Goal: Obtain resource: Download file/media

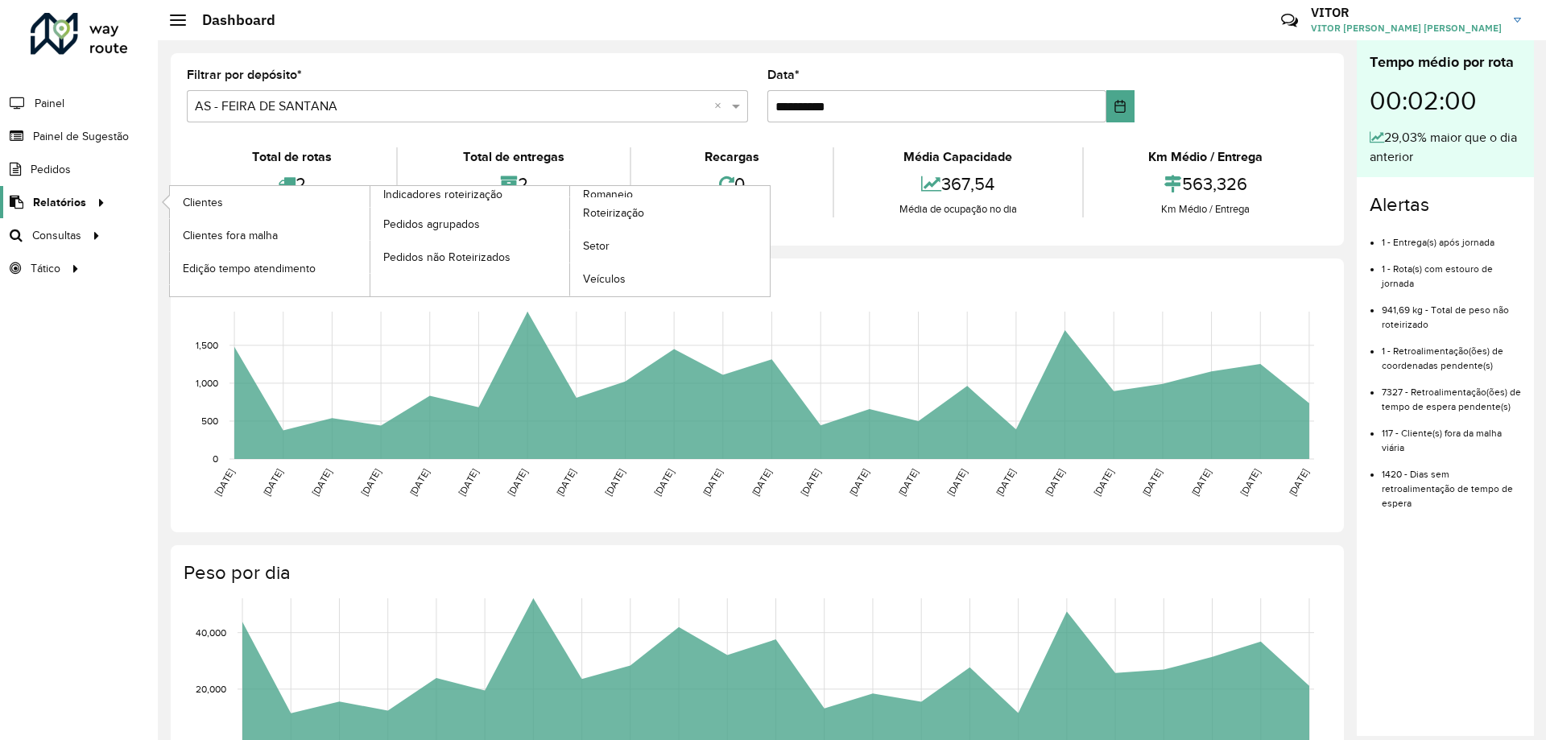
click at [78, 202] on span "Relatórios" at bounding box center [59, 202] width 53 height 17
click at [210, 205] on span "Clientes" at bounding box center [204, 202] width 43 height 17
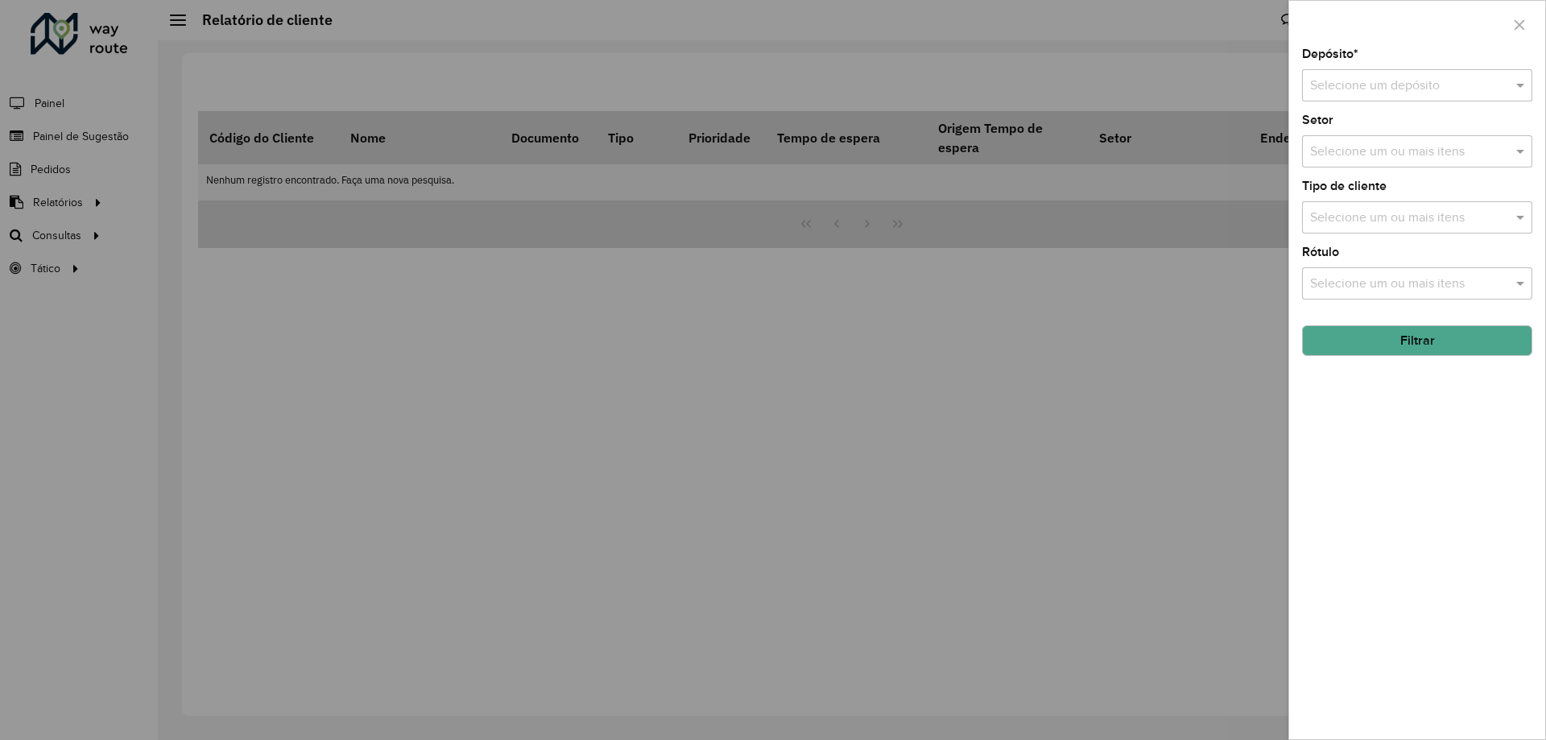
click at [1345, 86] on input "text" at bounding box center [1401, 86] width 182 height 19
click at [1338, 157] on span "CDD Feira [PERSON_NAME]" at bounding box center [1388, 159] width 159 height 14
drag, startPoint x: 1473, startPoint y: 341, endPoint x: 1402, endPoint y: 350, distance: 71.3
click at [1472, 341] on button "Filtrar" at bounding box center [1417, 340] width 230 height 31
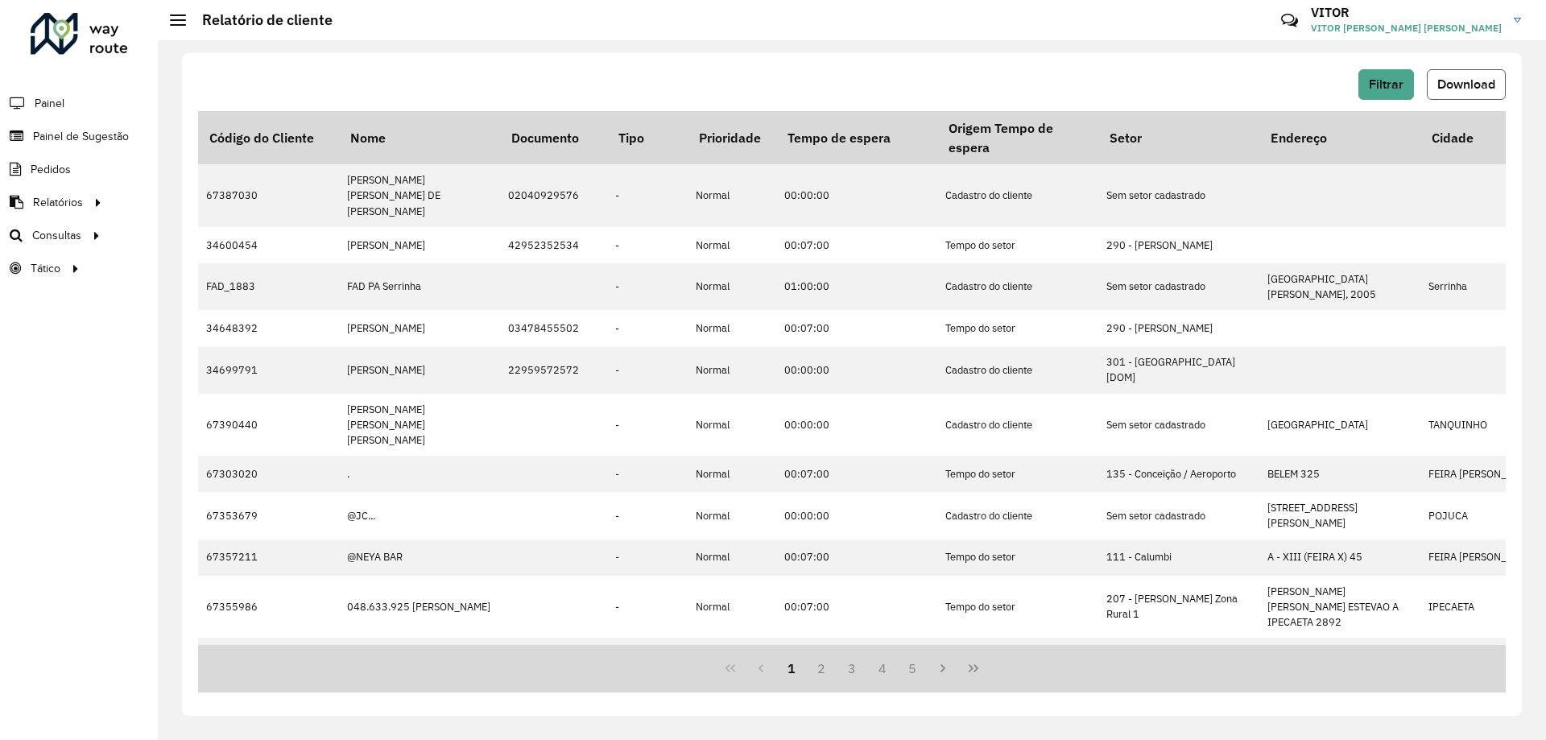
click at [1437, 85] on span "Download" at bounding box center [1466, 84] width 58 height 14
click at [195, 267] on span "Setores" at bounding box center [202, 268] width 39 height 17
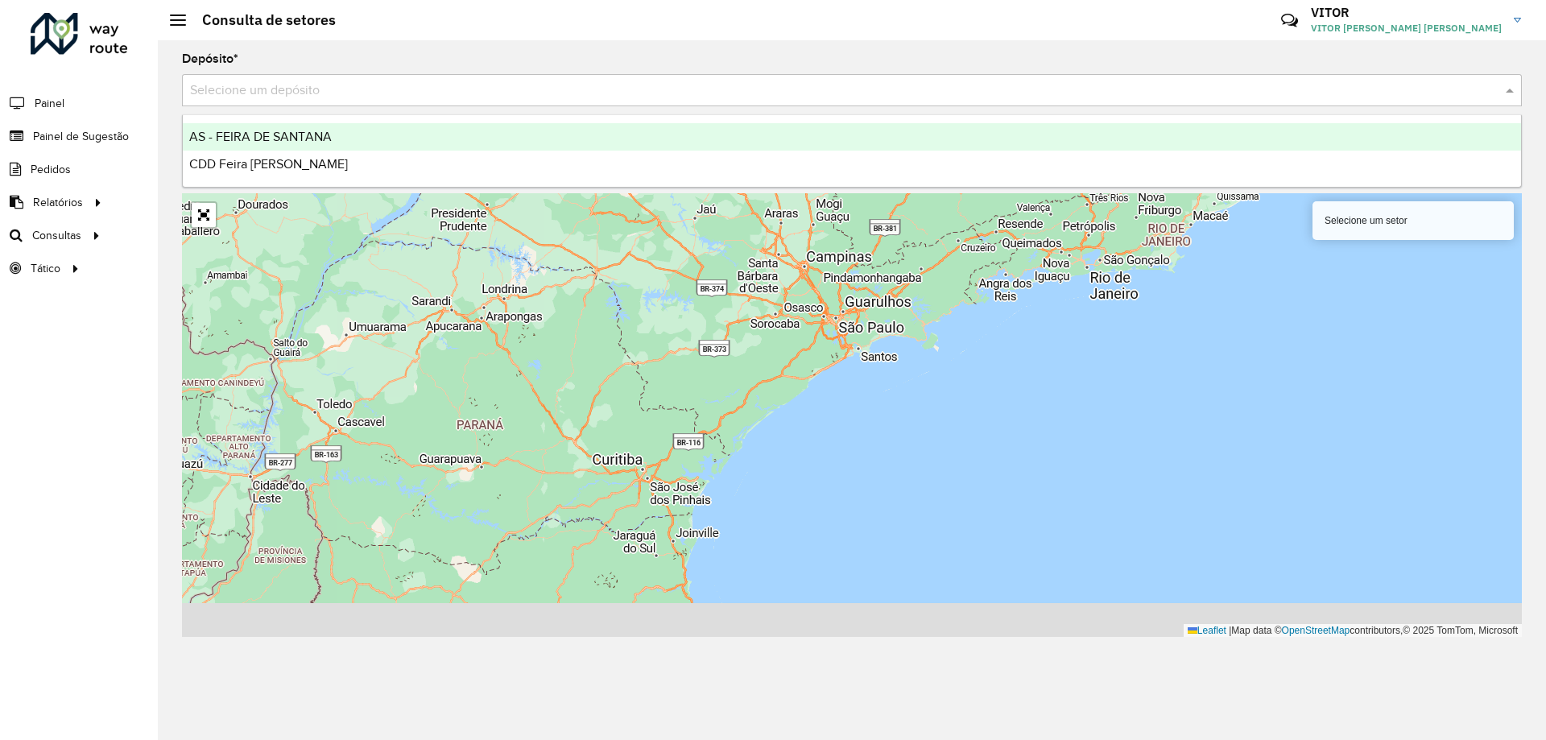
click at [742, 100] on div "Selecione um depósito" at bounding box center [852, 90] width 1340 height 32
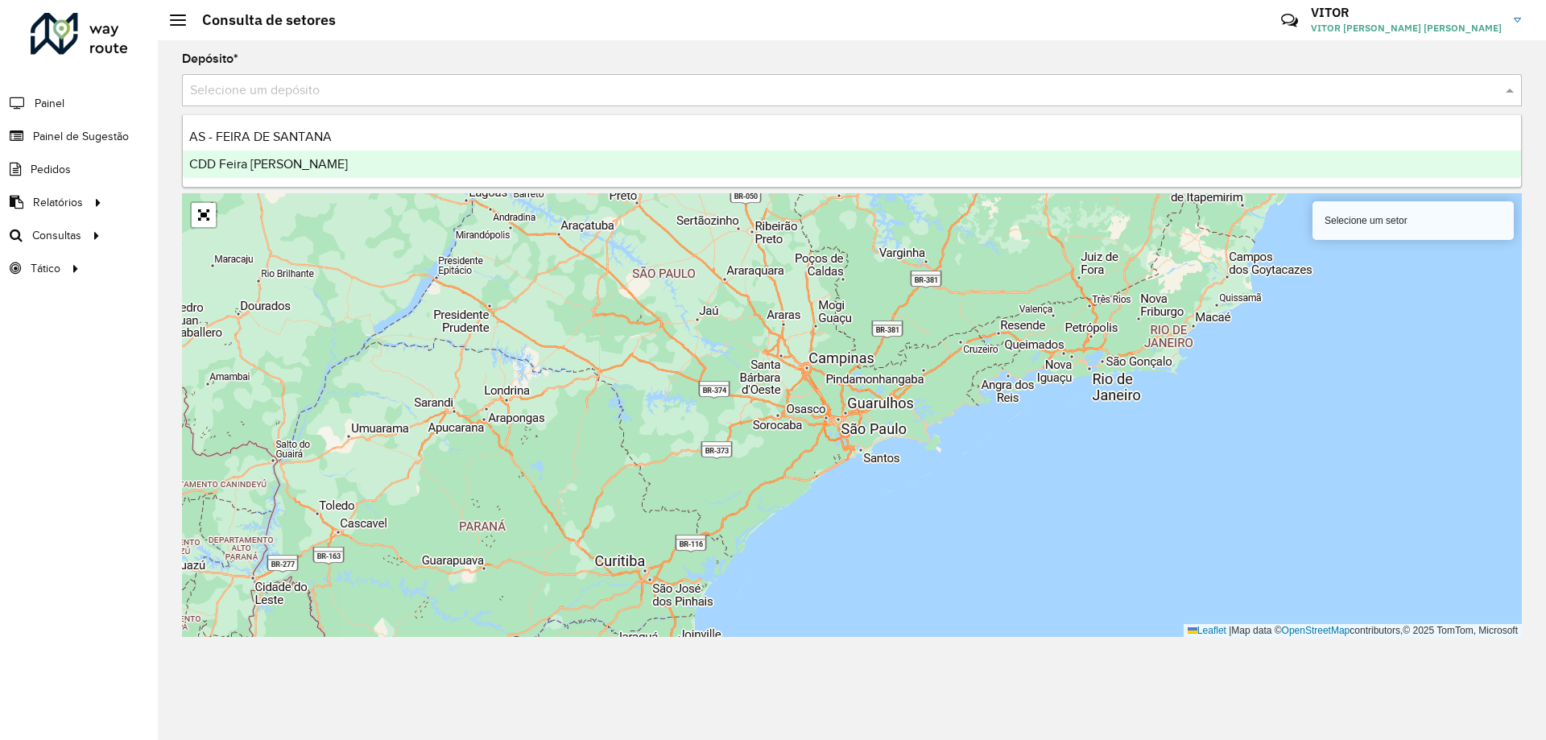
click at [680, 172] on div "CDD Feira [PERSON_NAME]" at bounding box center [852, 164] width 1338 height 27
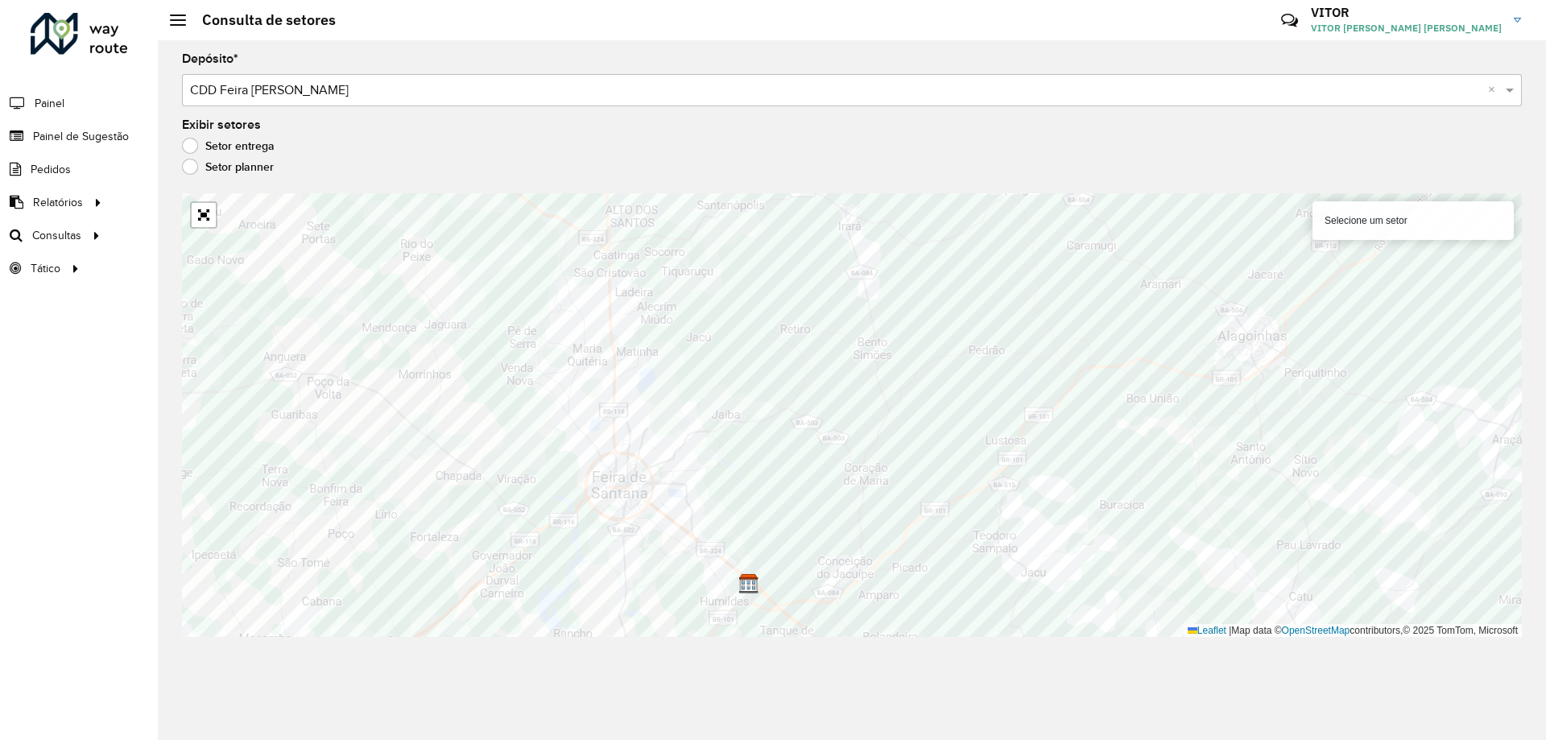
click at [1107, 149] on div "Setor entrega" at bounding box center [852, 149] width 1340 height 19
click at [1372, 225] on div "Selecione um setor" at bounding box center [1413, 220] width 201 height 39
click at [1363, 214] on div "Selecione um setor" at bounding box center [1413, 220] width 201 height 39
